Goal: Task Accomplishment & Management: Complete application form

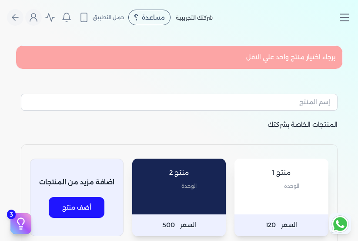
select select "EGP"
select select "EGS"
select select "B"
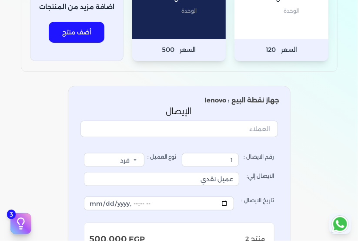
scroll to position [174, 0]
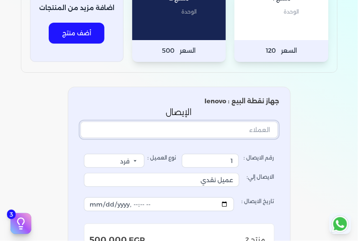
click at [222, 131] on input "text" at bounding box center [179, 129] width 198 height 17
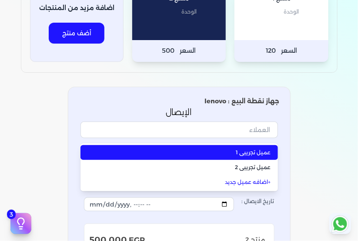
type input "عميل تجريبي 1"
select select "B"
type input "عميل تجريبي 1"
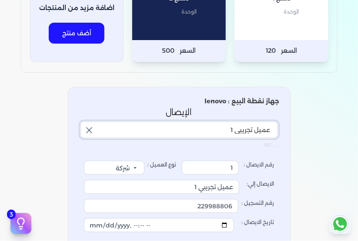
click at [218, 127] on input "عميل تجريبي 1" at bounding box center [179, 129] width 198 height 17
type input "عميل تجريبي 1"
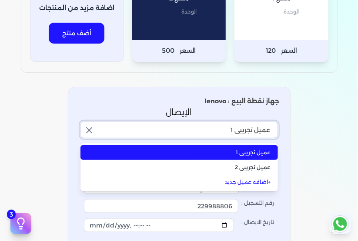
click at [218, 127] on input "عميل تجريبي 1" at bounding box center [179, 129] width 198 height 17
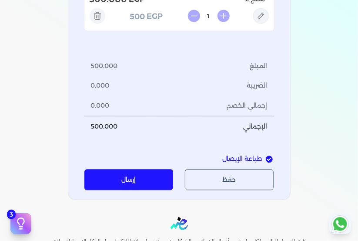
click at [129, 180] on button "إرسال" at bounding box center [128, 179] width 89 height 21
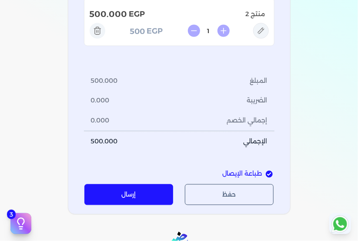
scroll to position [435, 0]
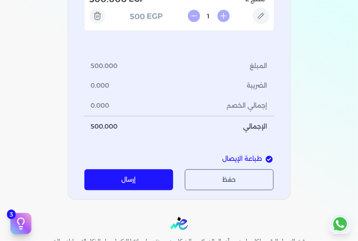
click at [249, 157] on span "طباعة الإيصال" at bounding box center [243, 159] width 40 height 10
click at [266, 157] on input "طباعة الإيصال" at bounding box center [269, 159] width 7 height 7
click at [268, 158] on input "طباعة الإيصال" at bounding box center [269, 159] width 7 height 7
click at [241, 158] on span "طباعة الإيصال" at bounding box center [243, 159] width 40 height 10
click at [266, 158] on input "طباعة الإيصال" at bounding box center [269, 159] width 7 height 7
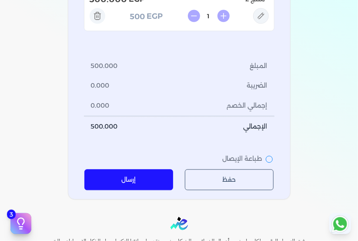
click at [241, 158] on span "طباعة الإيصال" at bounding box center [243, 159] width 40 height 10
click at [266, 158] on input "طباعة الإيصال" at bounding box center [269, 159] width 7 height 7
checkbox input "true"
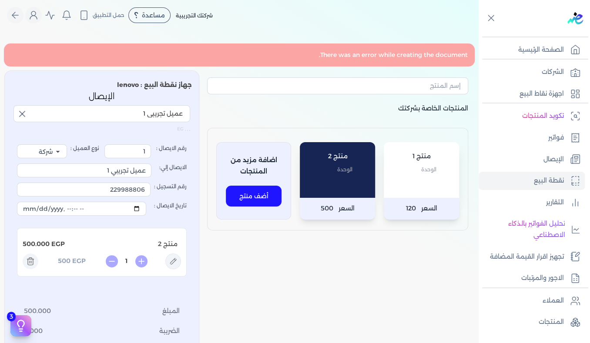
scroll to position [0, 0]
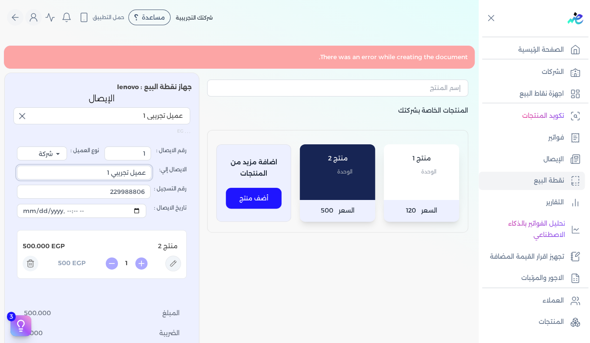
click at [99, 175] on input "عميل تجريبي 1" at bounding box center [84, 173] width 134 height 14
click at [99, 188] on input "229988806" at bounding box center [84, 192] width 134 height 14
click at [98, 214] on input "تاريخ الايصال :" at bounding box center [81, 211] width 129 height 14
click at [65, 240] on span "EGP" at bounding box center [57, 247] width 13 height 10
drag, startPoint x: 66, startPoint y: 246, endPoint x: 9, endPoint y: 242, distance: 57.1
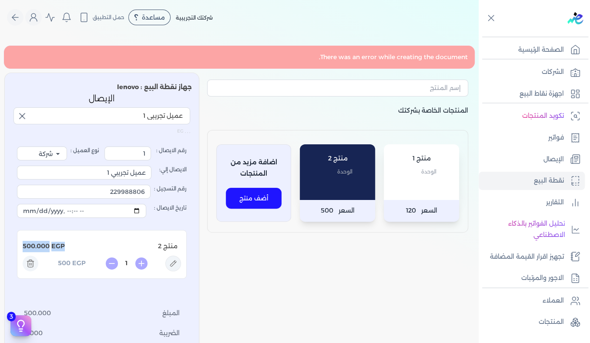
click at [9, 240] on div "جهاز نقطة البيع : lenovo الإيصال عميل تجريبي 1 , , , EG رقم الايصال : 1 نوع الع…" at bounding box center [101, 260] width 195 height 374
click at [72, 240] on p "منتج 2" at bounding box center [123, 247] width 116 height 18
click at [82, 240] on p "منتج 2" at bounding box center [123, 247] width 116 height 18
drag, startPoint x: 70, startPoint y: 247, endPoint x: 35, endPoint y: 250, distance: 34.9
click at [35, 240] on div "منتج 2 EGP 500.000" at bounding box center [102, 247] width 158 height 18
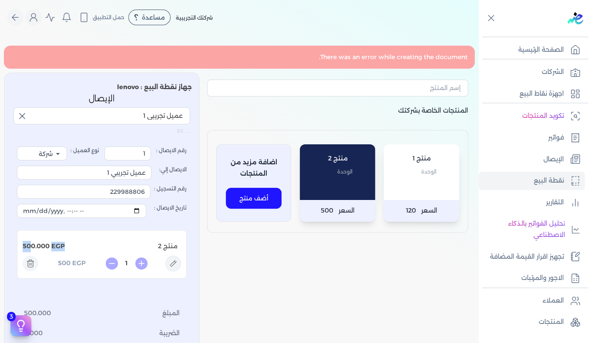
click at [80, 240] on p "منتج 2" at bounding box center [123, 247] width 116 height 18
drag, startPoint x: 68, startPoint y: 246, endPoint x: 51, endPoint y: 246, distance: 16.5
click at [51, 240] on div "منتج 2 EGP 500.000" at bounding box center [102, 247] width 158 height 18
click at [90, 240] on p "منتج 2" at bounding box center [123, 247] width 116 height 18
drag, startPoint x: 67, startPoint y: 245, endPoint x: 23, endPoint y: 250, distance: 45.1
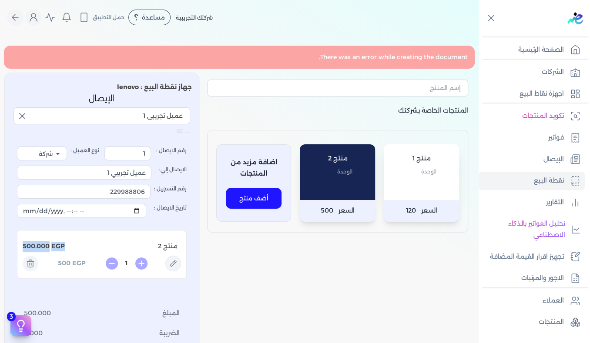
click at [23, 240] on li "منتج 2 EGP 500.000 1 EGP 500" at bounding box center [102, 254] width 170 height 49
click at [86, 240] on p "منتج 2" at bounding box center [123, 247] width 116 height 18
click at [11, 240] on div "جهاز نقطة البيع : lenovo الإيصال عميل تجريبي 1 , , , EG رقم الايصال : 1 نوع الع…" at bounding box center [101, 260] width 195 height 374
drag, startPoint x: 66, startPoint y: 246, endPoint x: 90, endPoint y: 255, distance: 26.0
click at [90, 240] on div "منتج 2 EGP 500.000" at bounding box center [102, 247] width 158 height 18
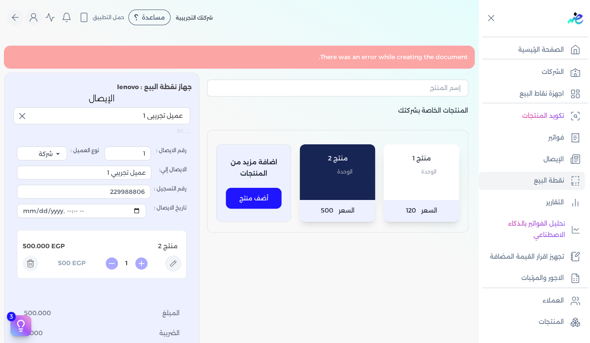
click at [10, 240] on div "جهاز نقطة البيع : lenovo الإيصال عميل تجريبي 1 , , , EG رقم الايصال : 1 نوع الع…" at bounding box center [101, 260] width 195 height 374
drag, startPoint x: 72, startPoint y: 246, endPoint x: 34, endPoint y: 246, distance: 38.3
click at [34, 240] on div "منتج 2 EGP 500.000" at bounding box center [102, 247] width 158 height 18
click at [17, 240] on div "رقم الايصال : 1 نوع العميل : فرد شركة شخص اجنبي الايصال إلي: عميل تجريبي 1 رقم …" at bounding box center [101, 265] width 177 height 262
drag, startPoint x: 65, startPoint y: 245, endPoint x: 52, endPoint y: 246, distance: 13.5
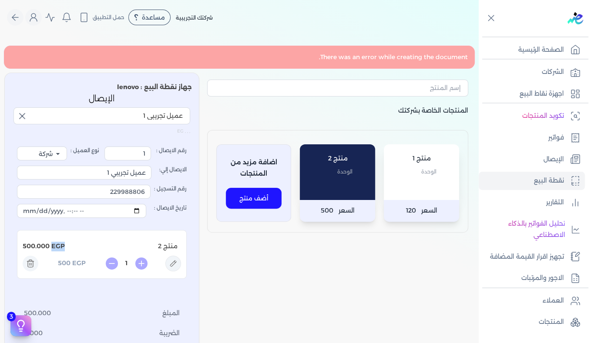
click at [52, 240] on div "EGP 500.000" at bounding box center [44, 246] width 42 height 11
click at [84, 240] on p "منتج 2" at bounding box center [123, 247] width 116 height 18
drag, startPoint x: 73, startPoint y: 245, endPoint x: 43, endPoint y: 247, distance: 30.6
click at [43, 240] on div "منتج 2 EGP 500.000" at bounding box center [102, 247] width 158 height 18
click at [86, 240] on p "منتج 2" at bounding box center [123, 247] width 116 height 18
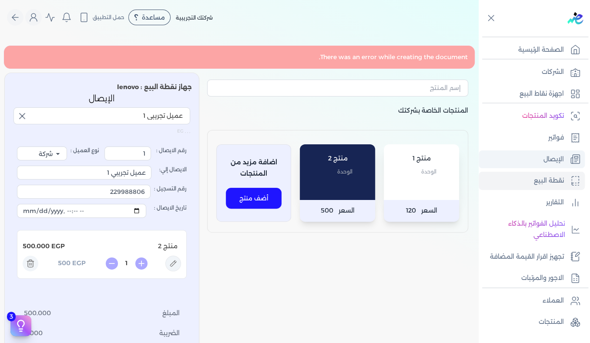
click at [358, 154] on p "الإيصال" at bounding box center [553, 159] width 20 height 11
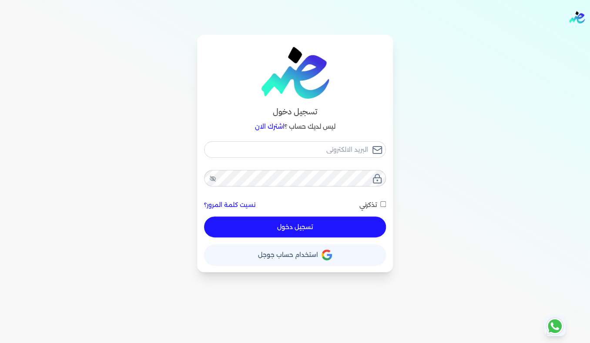
click at [35, 108] on div "تسجيل دخول ليس لديك حساب ؟ اشترك الان نسيت كلمة المرور؟ تذكرني تسجيل دخول X حسا…" at bounding box center [295, 154] width 557 height 238
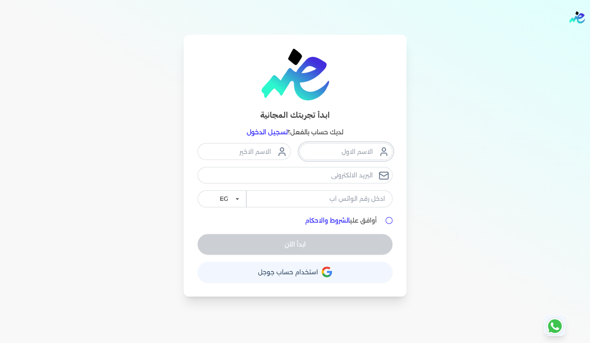
click at [347, 152] on input "text" at bounding box center [345, 151] width 93 height 17
click at [265, 154] on input "text" at bounding box center [244, 151] width 93 height 17
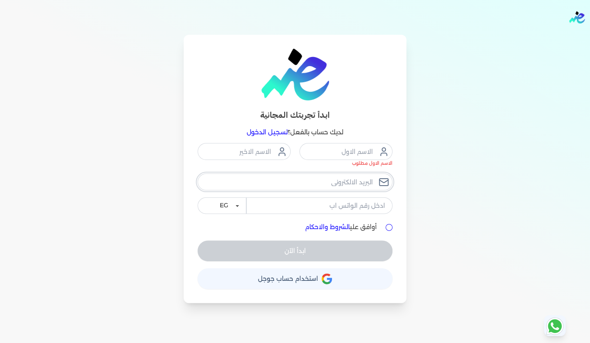
click at [327, 182] on input "email" at bounding box center [295, 182] width 195 height 17
click at [260, 208] on div "الاسم الاول مطلوب الاسم الاخير مطلوب EG KSA" at bounding box center [295, 178] width 195 height 71
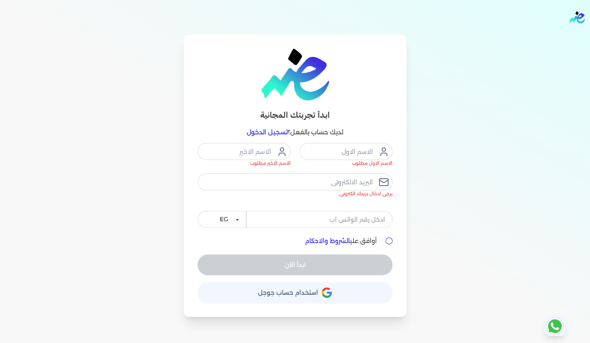
click at [482, 241] on div "ابدأ تجربتك المجانية لديك حساب بالفعل؟ تسجيل الدخول الاسم الاول مطلوب الاسم الا…" at bounding box center [295, 176] width 557 height 282
